Goal: Check status: Check status

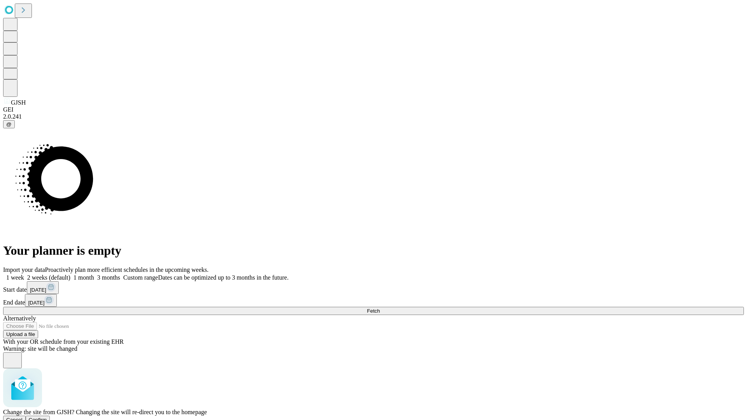
click at [47, 417] on span "Confirm" at bounding box center [38, 420] width 18 height 6
click at [70, 274] on label "2 weeks (default)" at bounding box center [47, 277] width 46 height 7
click at [380, 308] on span "Fetch" at bounding box center [373, 311] width 13 height 6
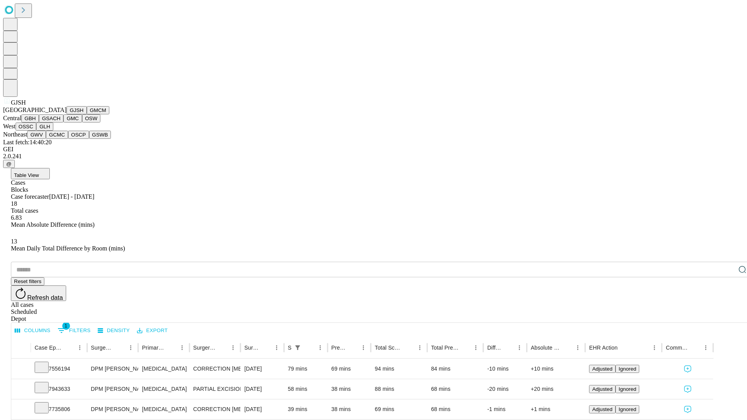
click at [87, 114] on button "GMCM" at bounding box center [98, 110] width 23 height 8
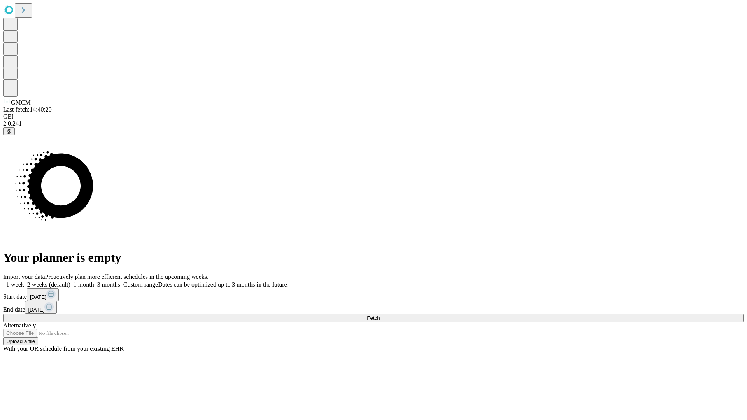
click at [70, 281] on label "2 weeks (default)" at bounding box center [47, 284] width 46 height 7
click at [380, 315] on span "Fetch" at bounding box center [373, 318] width 13 height 6
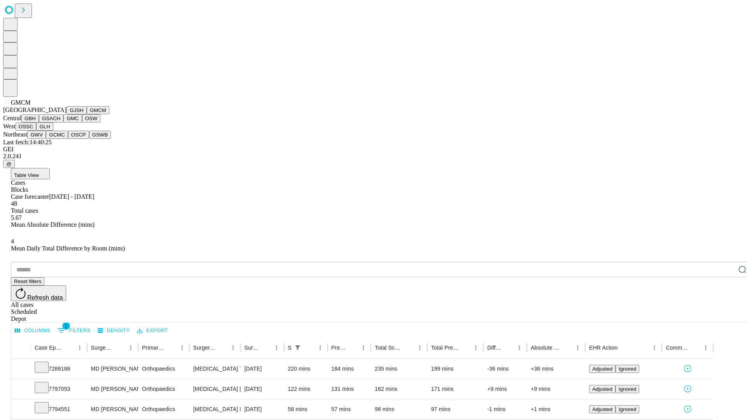
click at [39, 122] on button "GBH" at bounding box center [29, 118] width 17 height 8
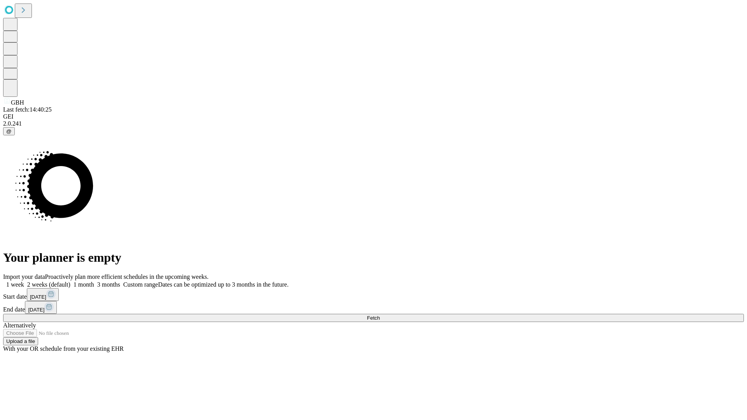
click at [70, 281] on label "2 weeks (default)" at bounding box center [47, 284] width 46 height 7
click at [380, 315] on span "Fetch" at bounding box center [373, 318] width 13 height 6
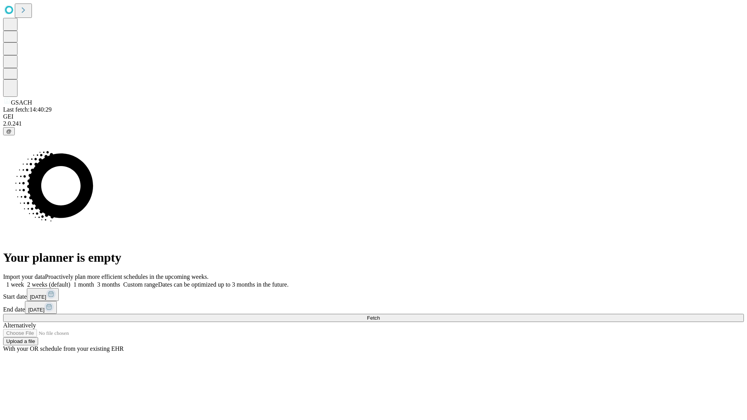
click at [70, 281] on label "2 weeks (default)" at bounding box center [47, 284] width 46 height 7
click at [380, 315] on span "Fetch" at bounding box center [373, 318] width 13 height 6
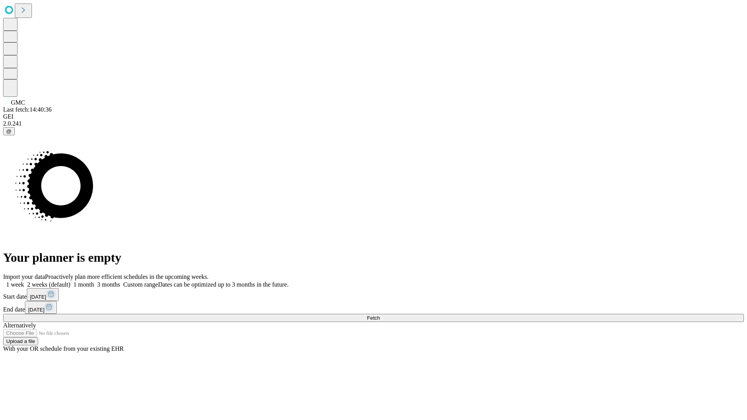
click at [380, 315] on span "Fetch" at bounding box center [373, 318] width 13 height 6
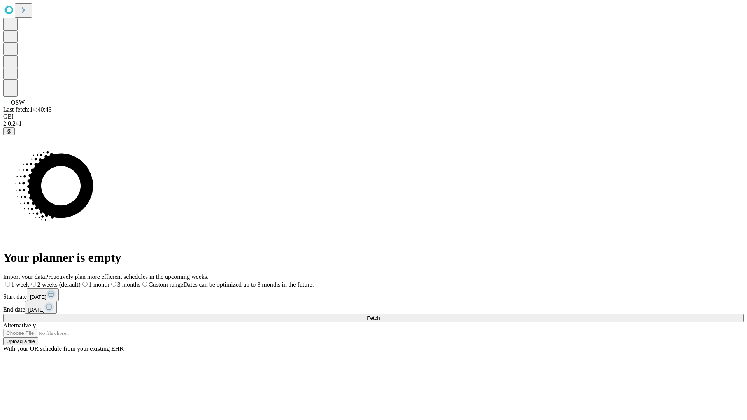
click at [80, 281] on label "2 weeks (default)" at bounding box center [54, 284] width 51 height 7
click at [380, 315] on span "Fetch" at bounding box center [373, 318] width 13 height 6
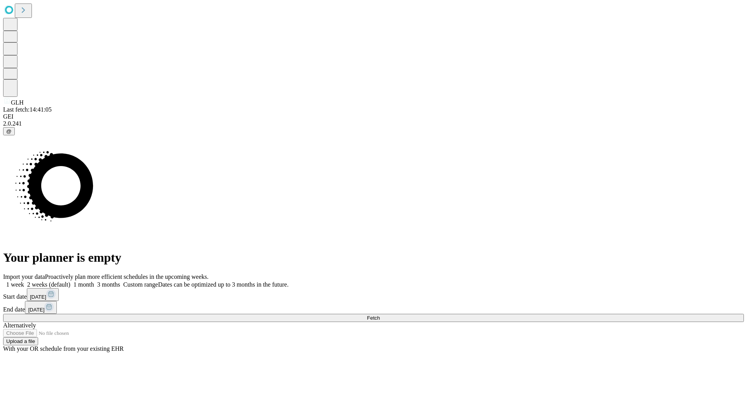
click at [70, 281] on label "2 weeks (default)" at bounding box center [47, 284] width 46 height 7
click at [380, 315] on span "Fetch" at bounding box center [373, 318] width 13 height 6
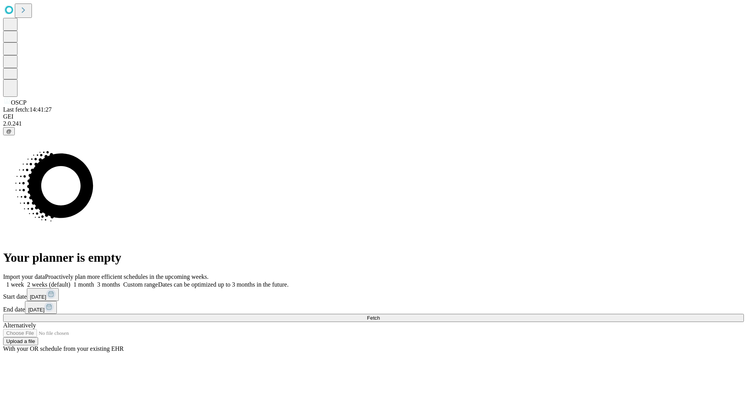
click at [380, 315] on span "Fetch" at bounding box center [373, 318] width 13 height 6
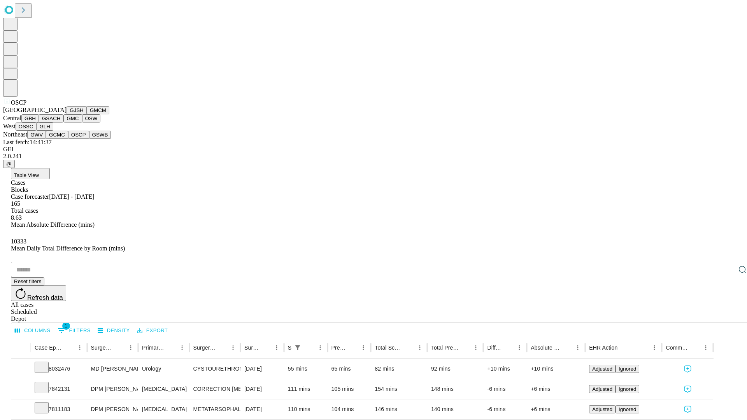
click at [89, 139] on button "GSWB" at bounding box center [100, 135] width 22 height 8
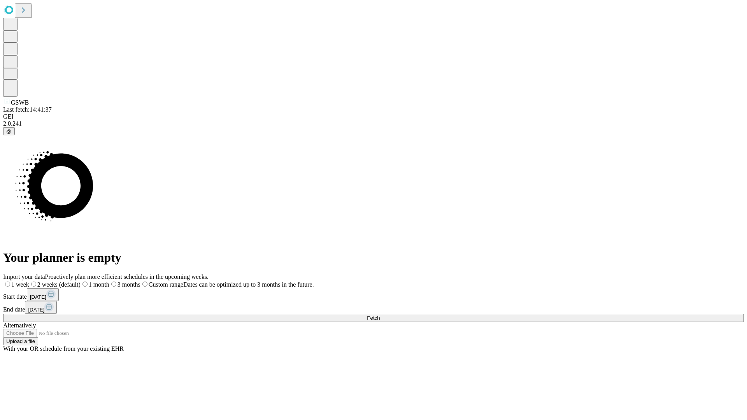
click at [80, 281] on label "2 weeks (default)" at bounding box center [54, 284] width 51 height 7
click at [380, 315] on span "Fetch" at bounding box center [373, 318] width 13 height 6
